Goal: Transaction & Acquisition: Purchase product/service

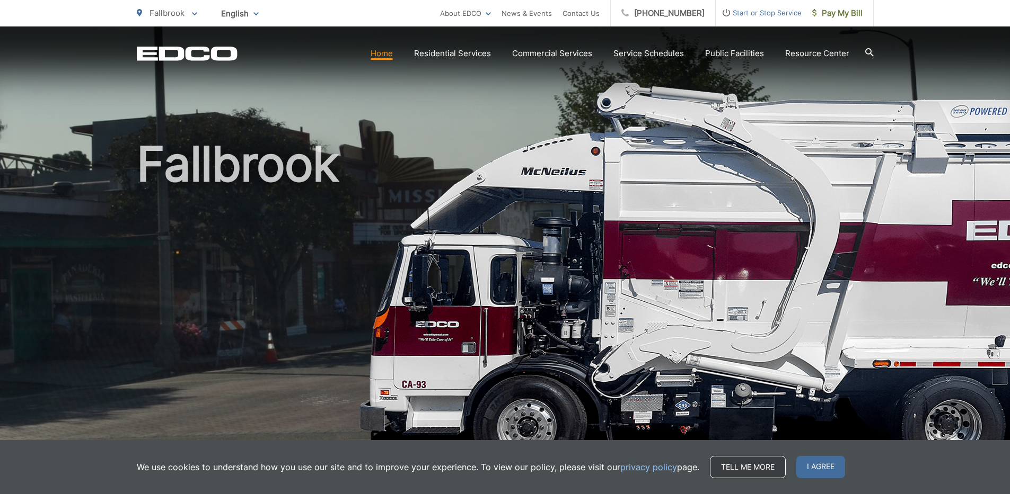
click at [748, 472] on link "Tell me more" at bounding box center [748, 467] width 76 height 22
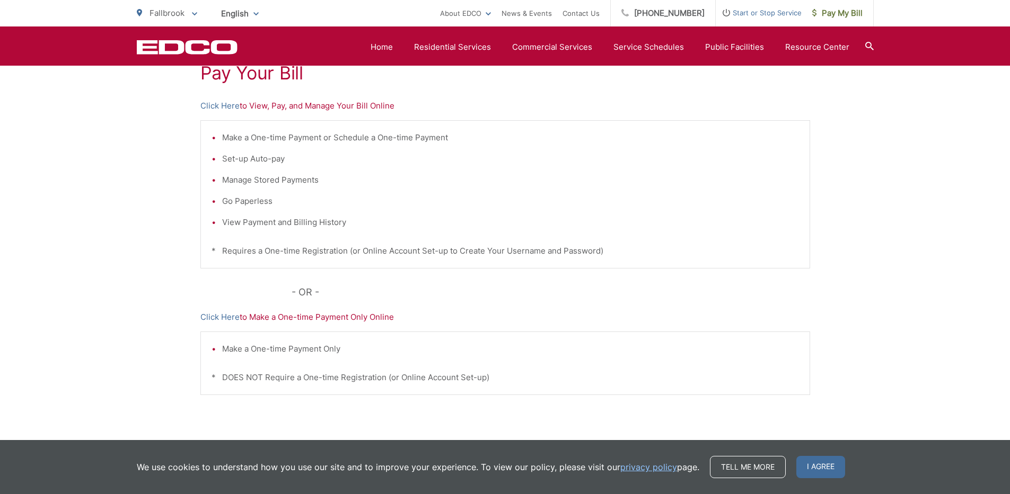
scroll to position [259, 0]
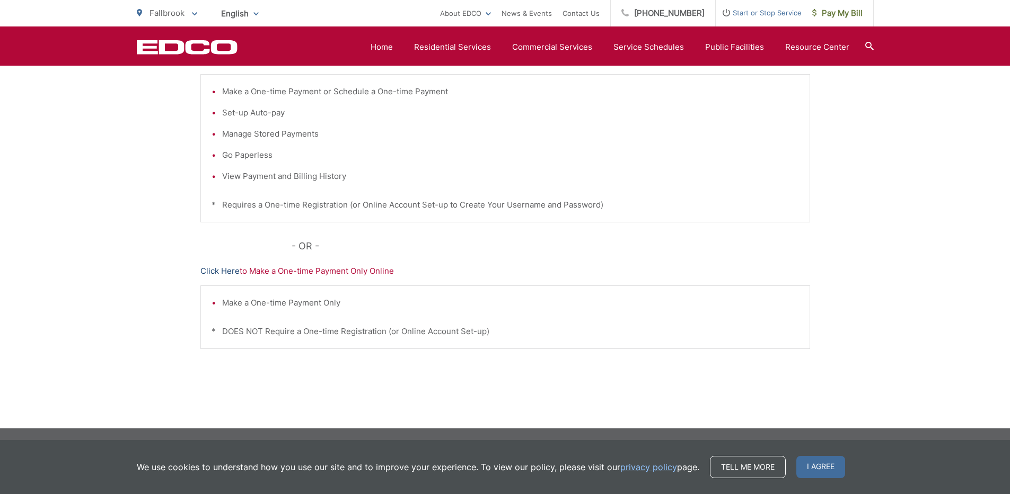
click at [228, 275] on link "Click Here" at bounding box center [219, 271] width 39 height 13
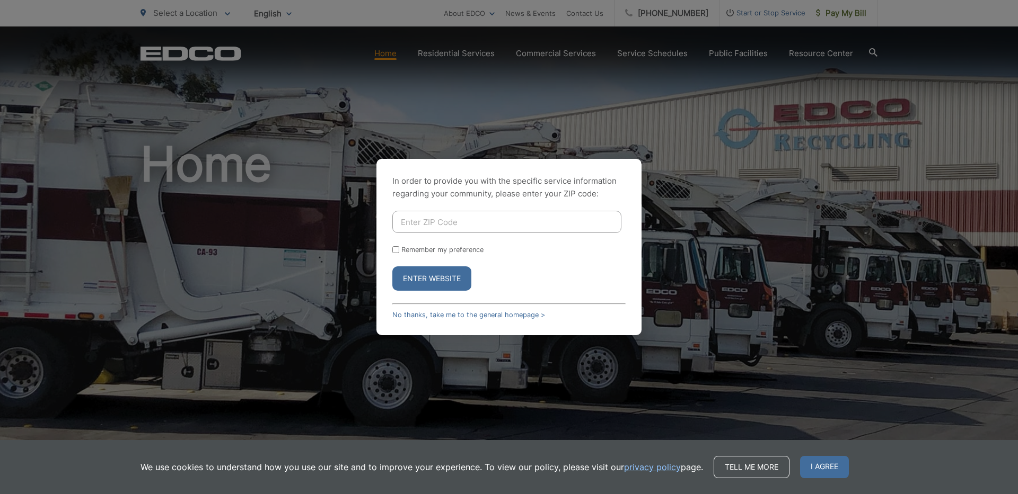
click at [424, 223] on input "Enter ZIP Code" at bounding box center [506, 222] width 229 height 22
type input "92028"
click at [414, 279] on button "Enter Website" at bounding box center [431, 279] width 79 height 24
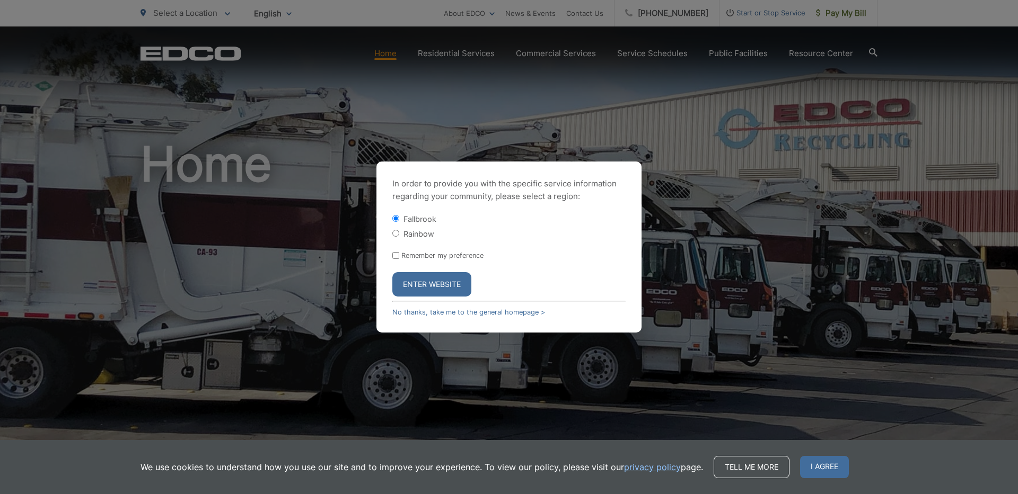
click at [397, 234] on input "Rainbow" at bounding box center [395, 233] width 7 height 7
radio input "true"
click at [431, 286] on button "Enter Website" at bounding box center [431, 284] width 79 height 24
